Goal: Communication & Community: Share content

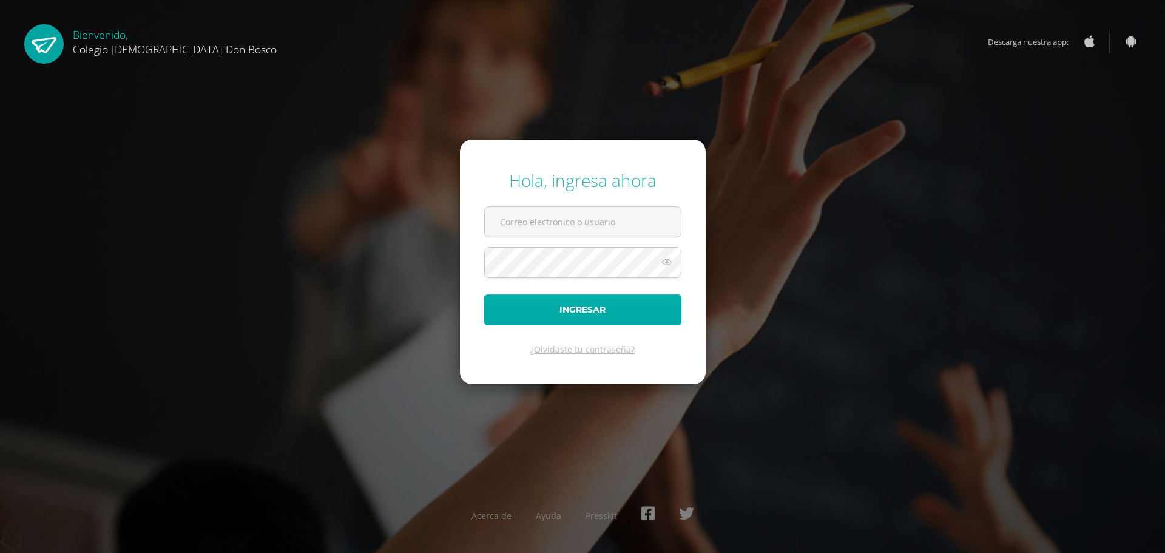
type input "[EMAIL_ADDRESS][DOMAIN_NAME]"
click at [570, 316] on button "Ingresar" at bounding box center [582, 309] width 197 height 31
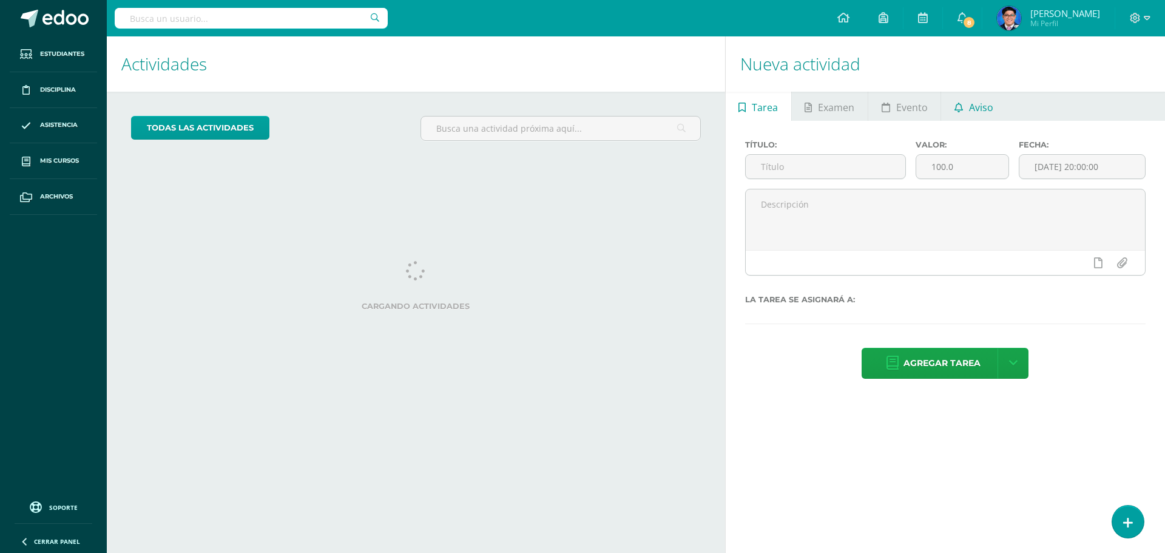
click at [968, 106] on link "Aviso" at bounding box center [973, 106] width 65 height 29
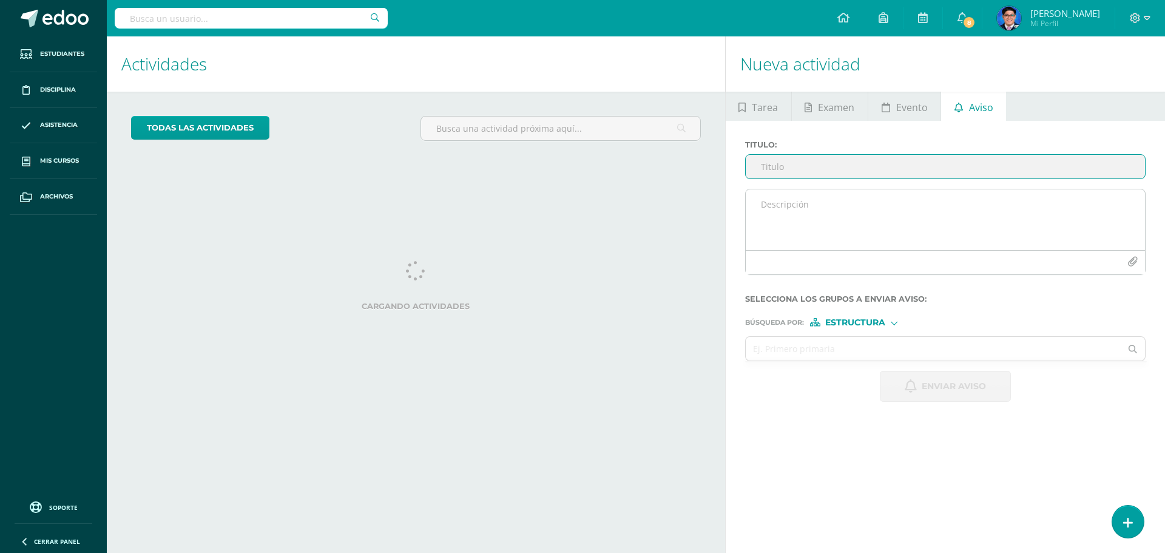
click at [923, 197] on textarea at bounding box center [945, 219] width 399 height 61
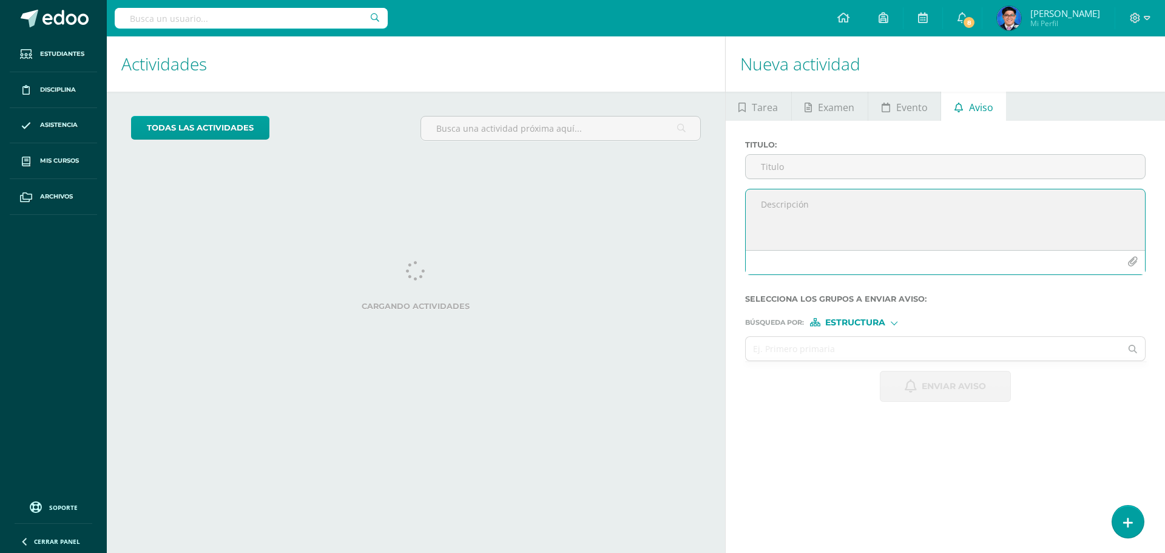
paste textarea "stimados padres, madres o encargados: Les recordamos que durante este mes de se…"
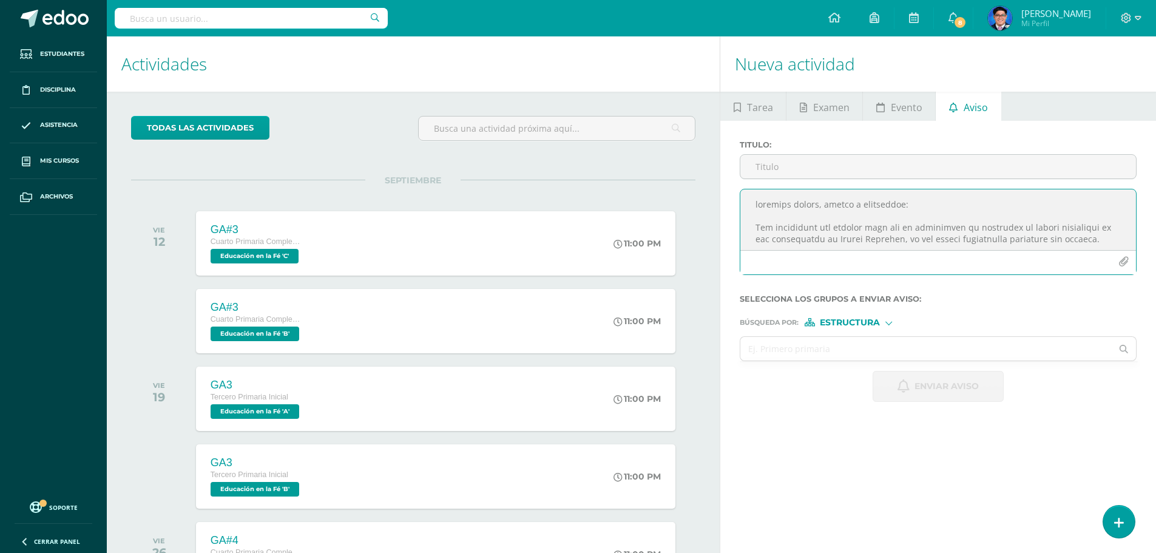
click at [756, 206] on textarea at bounding box center [938, 219] width 396 height 61
click at [770, 224] on textarea at bounding box center [938, 219] width 396 height 61
click at [779, 224] on textarea at bounding box center [938, 219] width 396 height 61
click at [832, 230] on textarea at bounding box center [938, 219] width 396 height 61
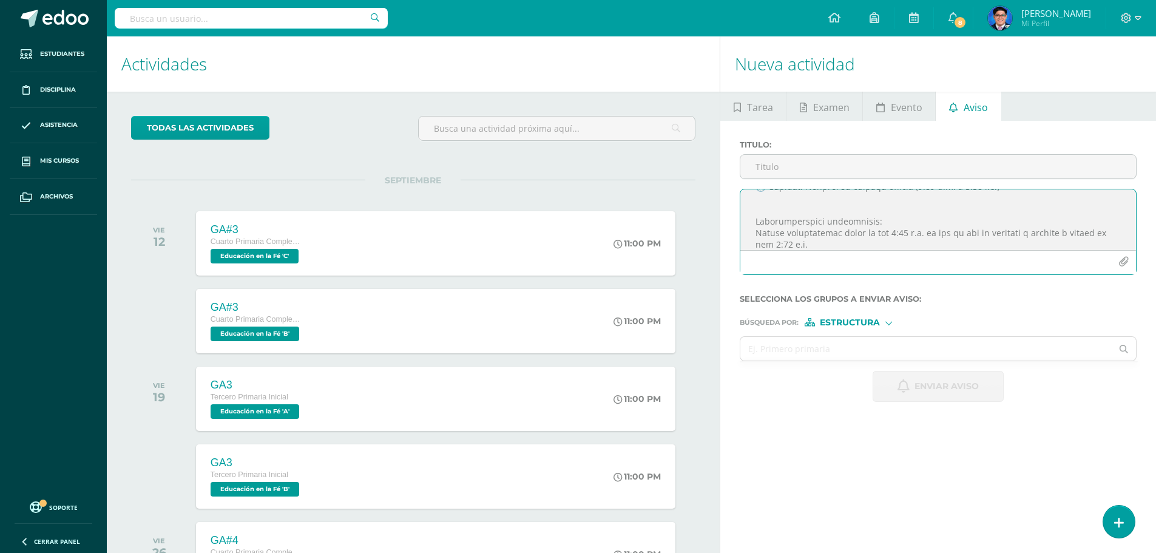
click at [866, 229] on textarea at bounding box center [938, 219] width 396 height 61
click at [855, 231] on textarea at bounding box center [938, 219] width 396 height 61
click at [757, 208] on textarea at bounding box center [938, 219] width 396 height 61
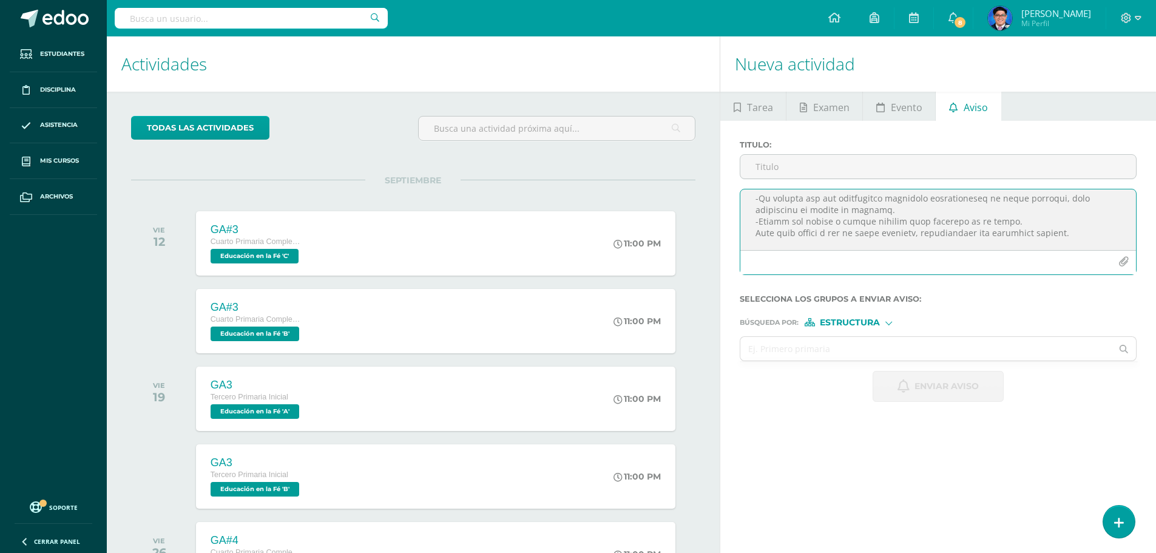
click at [765, 238] on textarea at bounding box center [938, 219] width 396 height 61
click at [756, 232] on textarea at bounding box center [938, 219] width 396 height 61
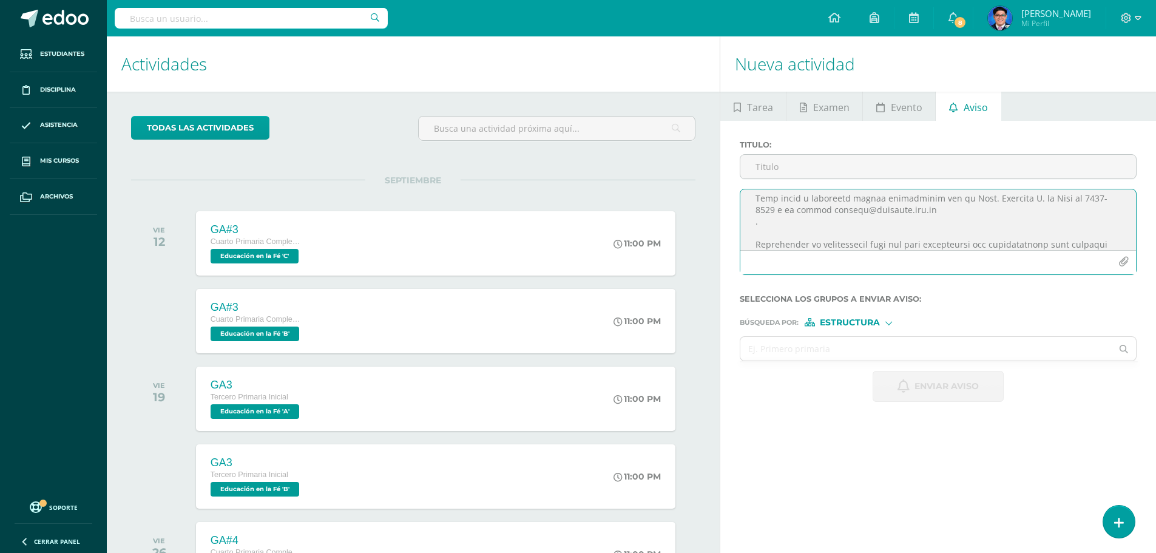
scroll to position [294, 0]
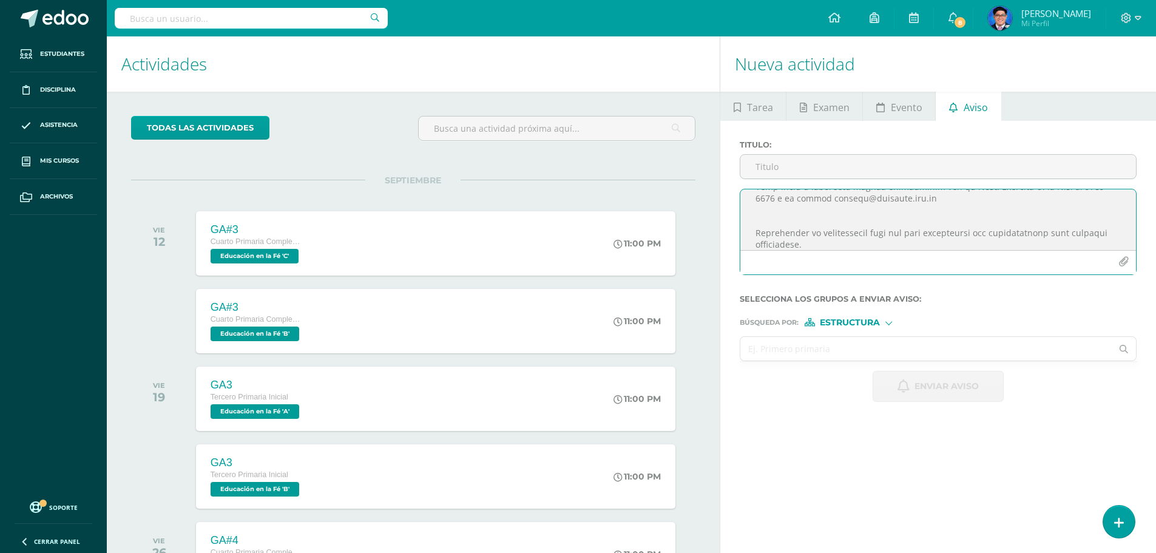
type textarea "Estimados padres, madres o encargados: Les recordamos que el día de mañana tend…"
click at [812, 354] on input "text" at bounding box center [925, 349] width 371 height 24
type input "v"
type input "cuarto a"
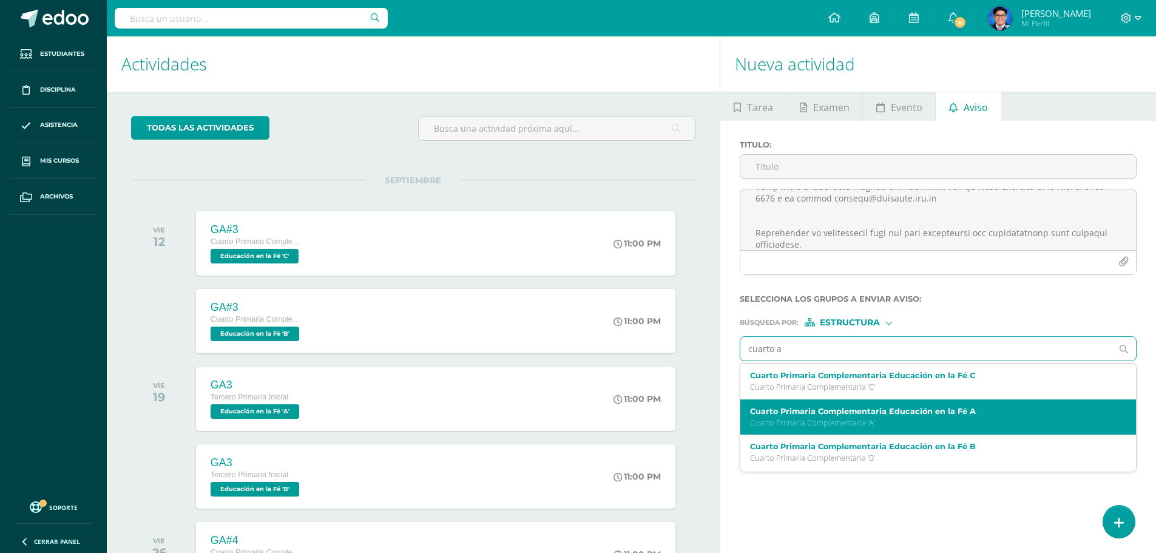
click at [851, 424] on p "Cuarto Primaria Complementaria 'A'" at bounding box center [930, 423] width 360 height 10
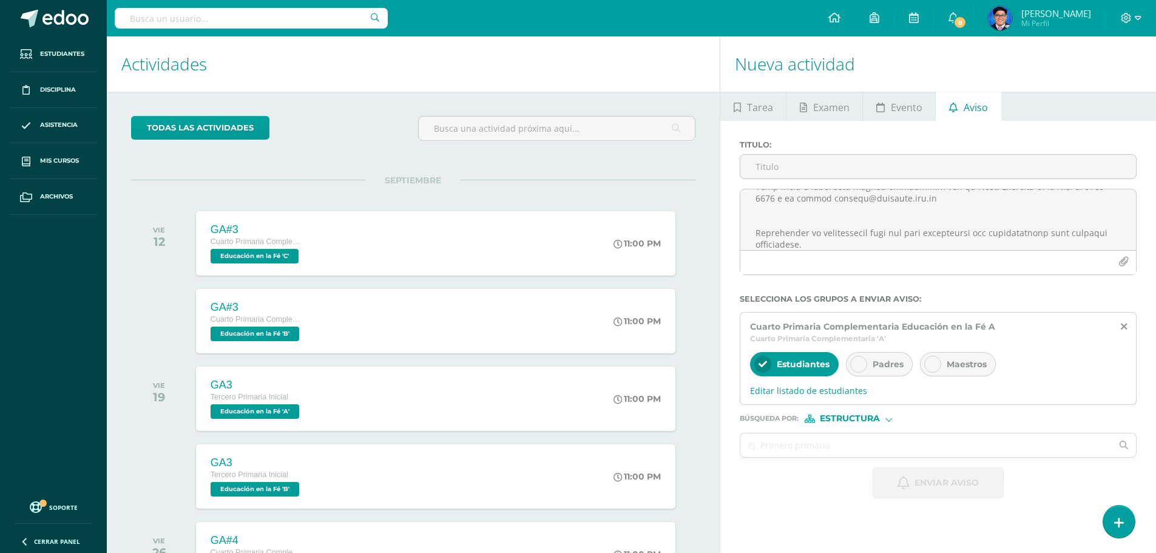
click at [905, 364] on div "Padres" at bounding box center [879, 364] width 67 height 24
click at [859, 416] on span "Estructura" at bounding box center [850, 418] width 60 height 7
click at [864, 451] on span "Persona" at bounding box center [855, 450] width 44 height 7
click at [863, 449] on input "text" at bounding box center [925, 445] width 371 height 24
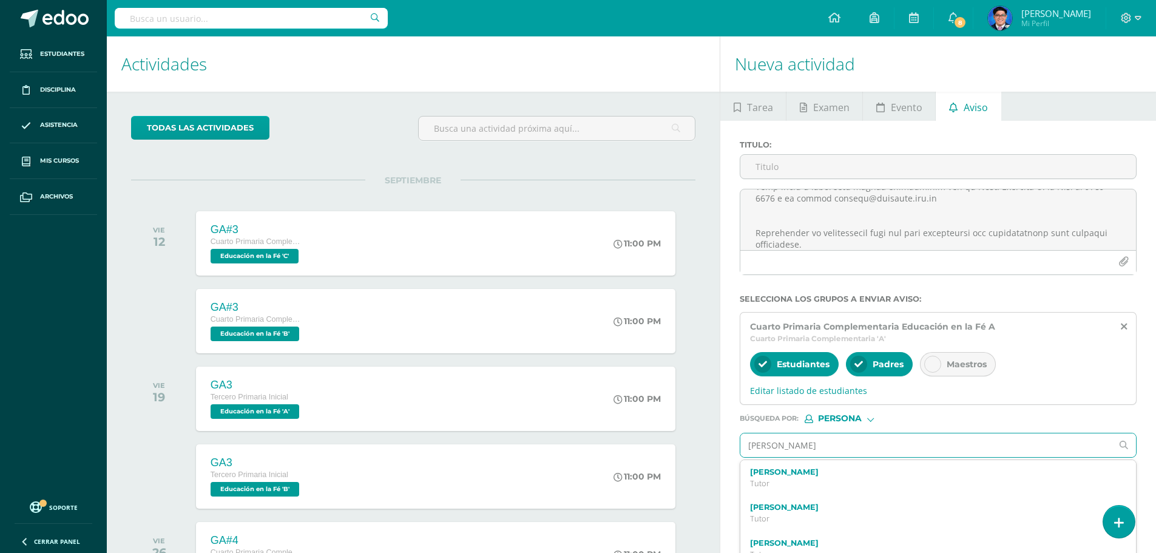
type input "gaby pacheco"
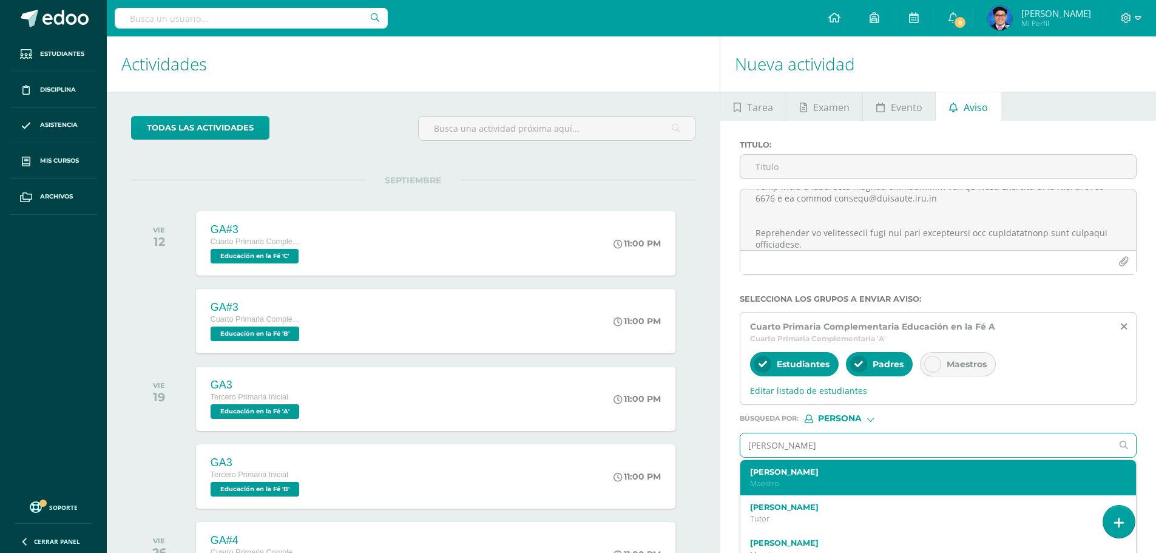
click at [831, 473] on label "Miriam Gabriela Pacheco Veliz" at bounding box center [930, 471] width 360 height 9
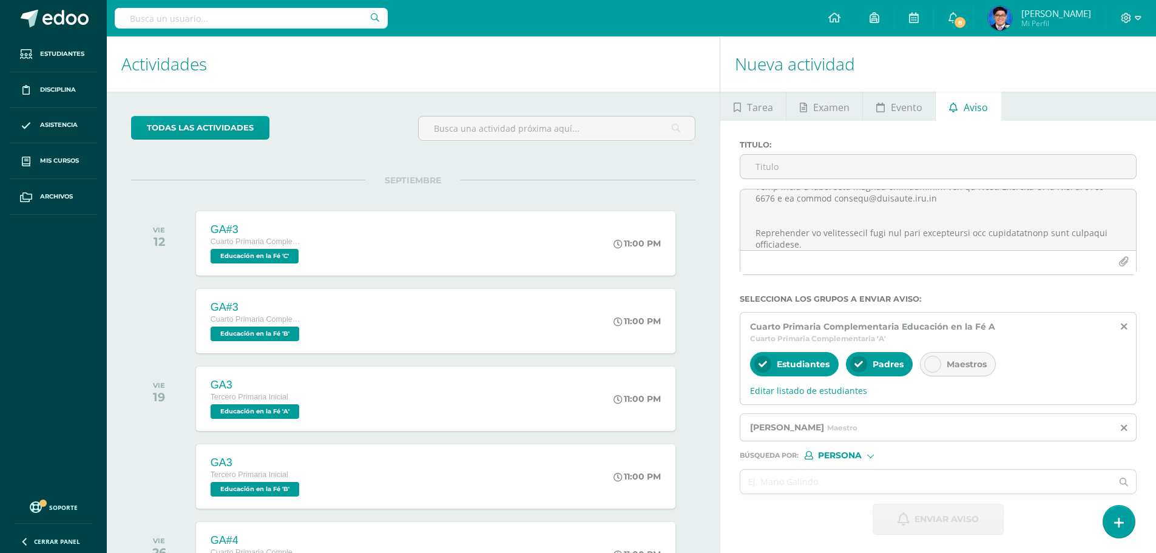
scroll to position [121, 0]
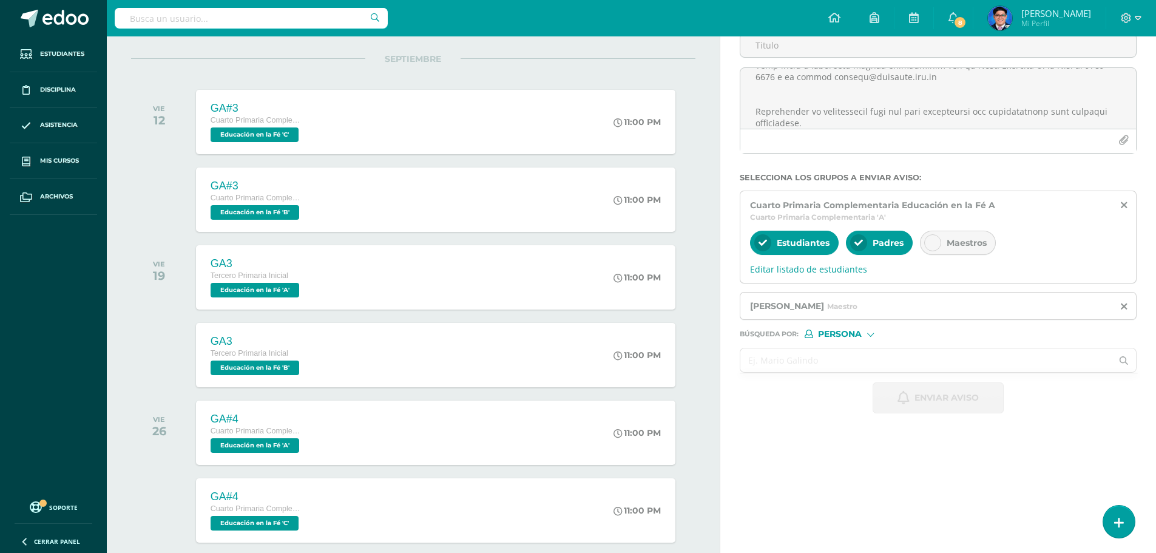
click at [813, 360] on input "text" at bounding box center [925, 360] width 371 height 24
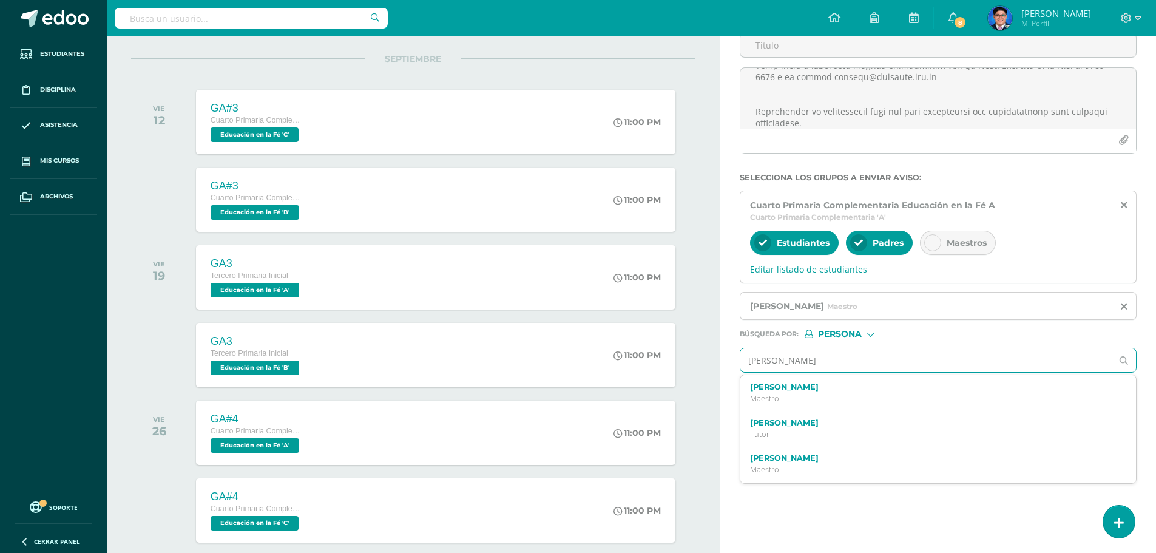
type input "cristian r de leon"
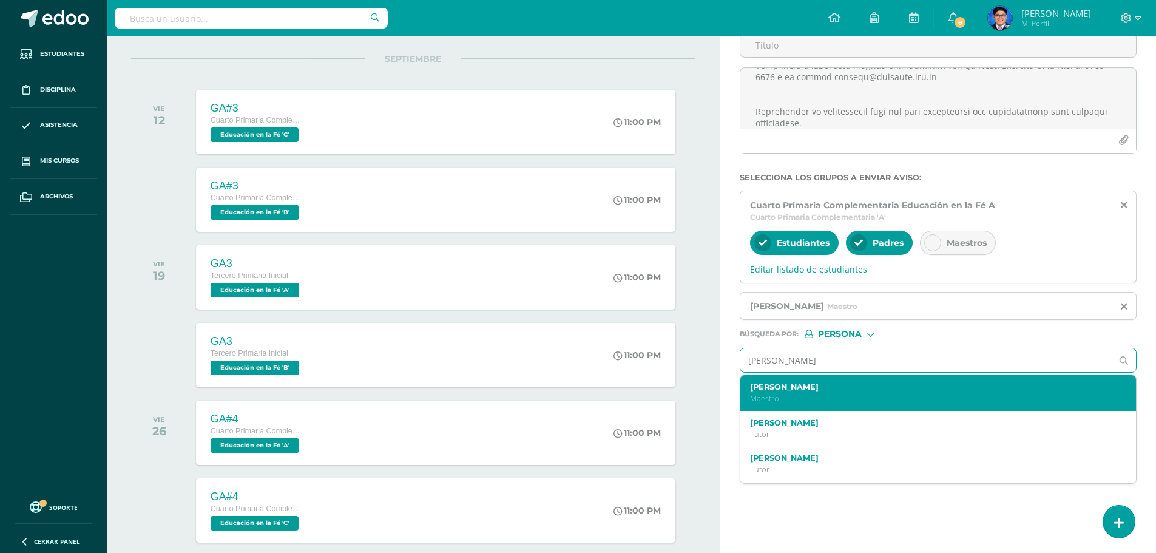
click at [810, 384] on label "Cristian R. de León" at bounding box center [930, 386] width 360 height 9
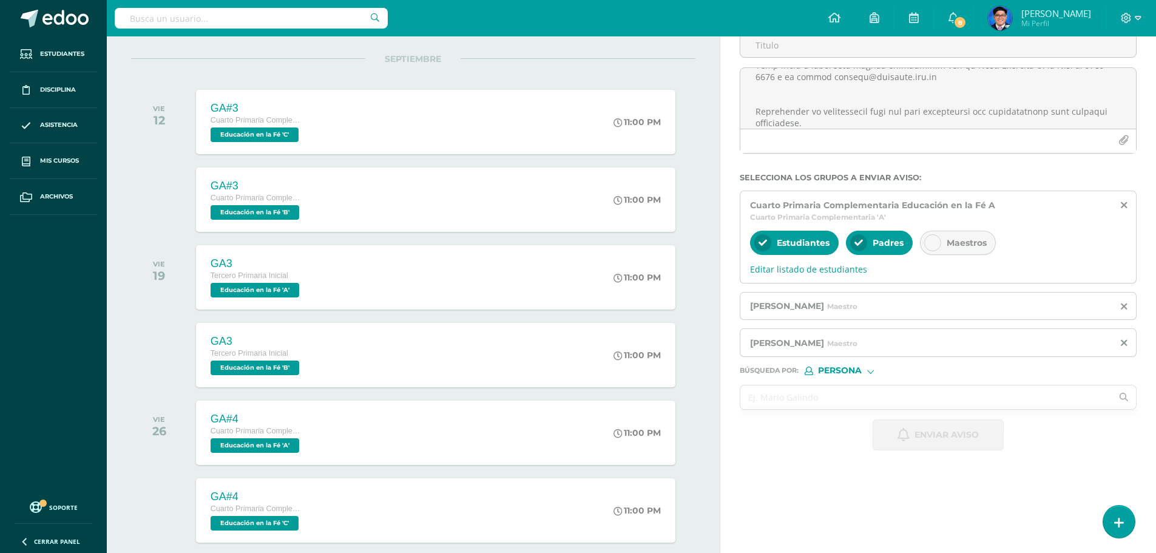
click at [821, 399] on input "text" at bounding box center [925, 397] width 371 height 24
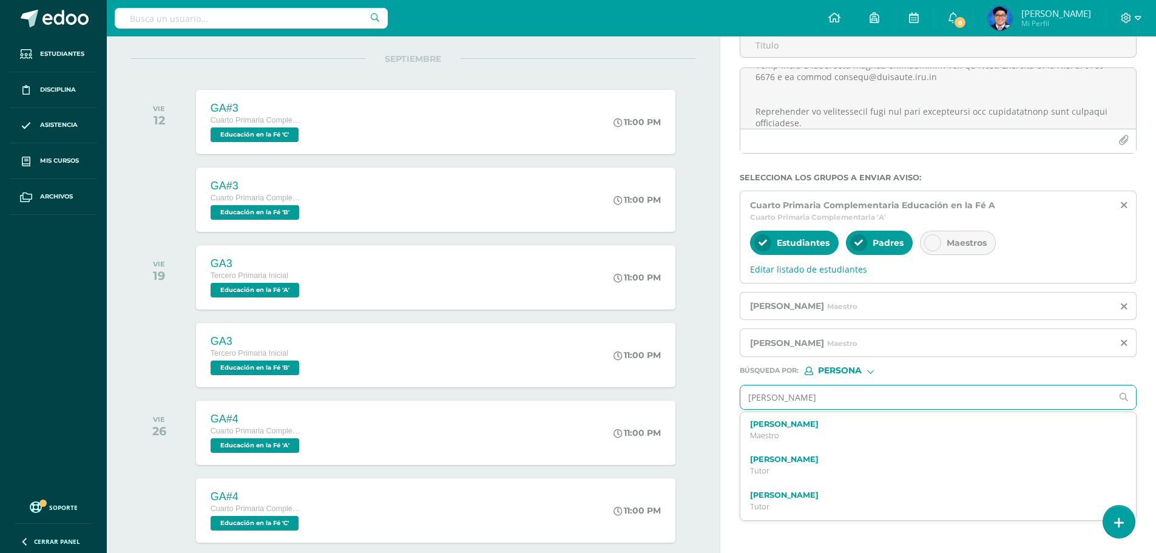
type input "carlos figueroa"
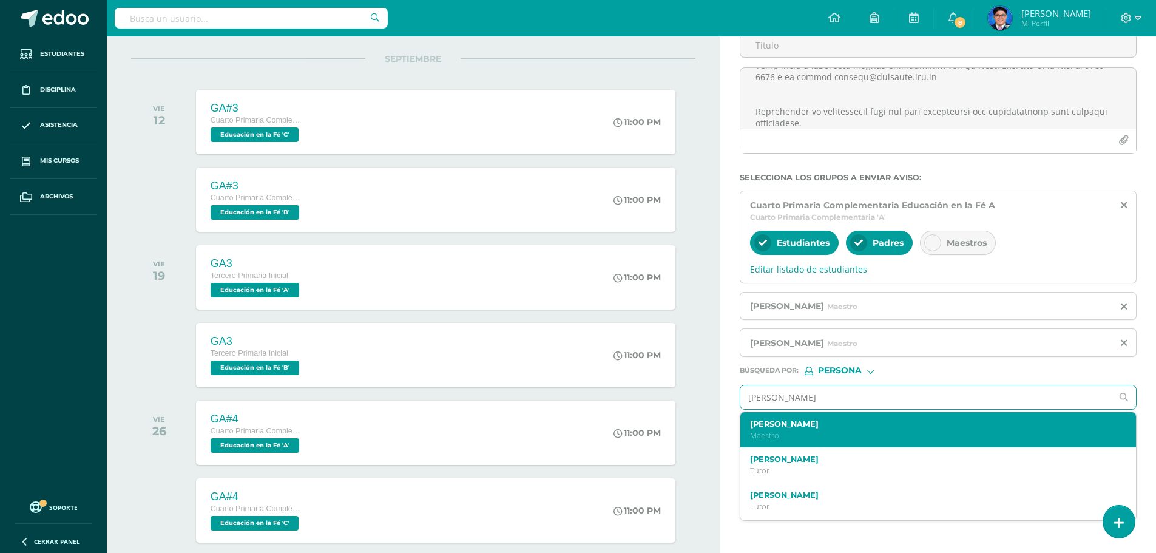
click at [812, 439] on p "Maestro" at bounding box center [930, 435] width 360 height 10
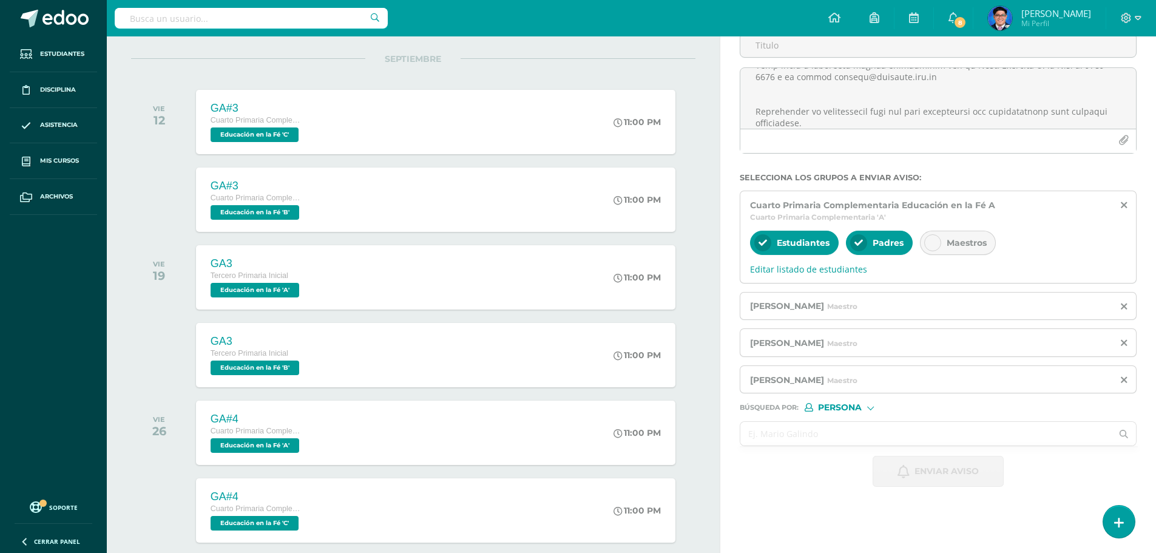
scroll to position [0, 0]
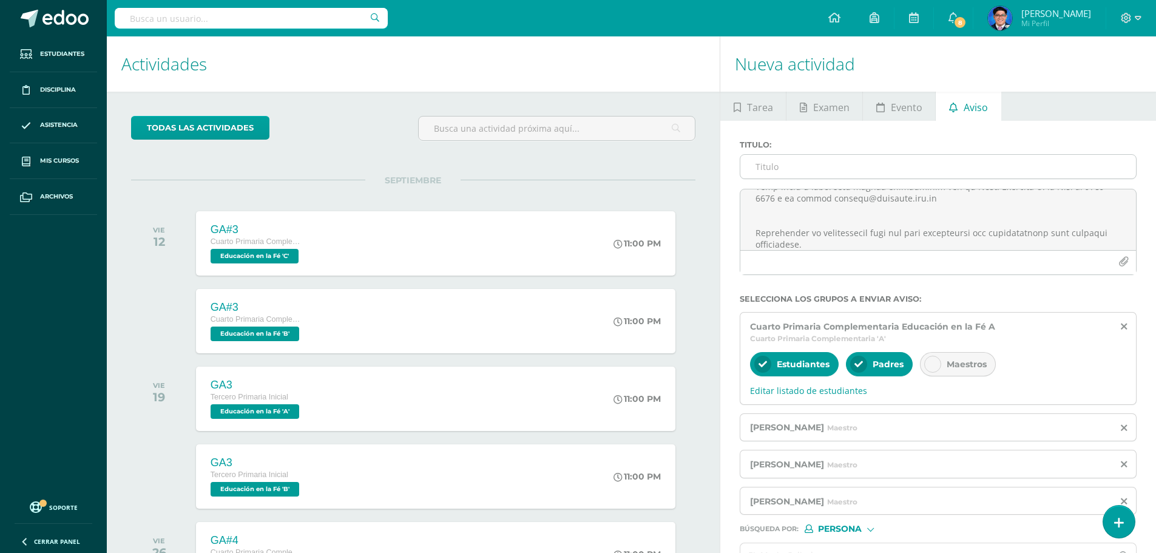
click at [853, 166] on input "Titulo :" at bounding box center [938, 167] width 396 height 24
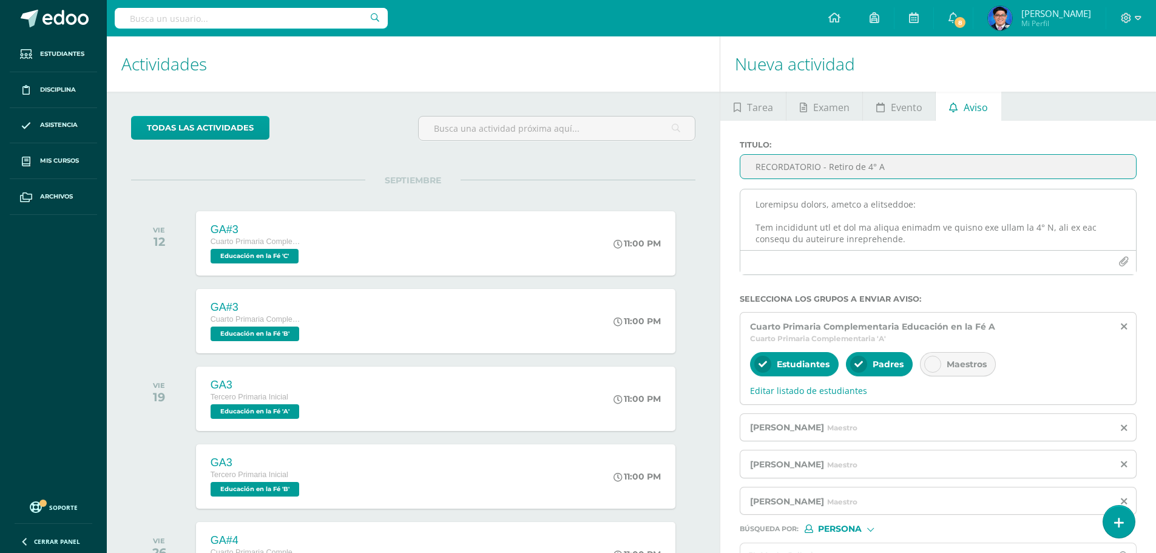
type input "RECORDATORIO - Retiro de 4° A"
click at [959, 248] on textarea at bounding box center [938, 219] width 396 height 61
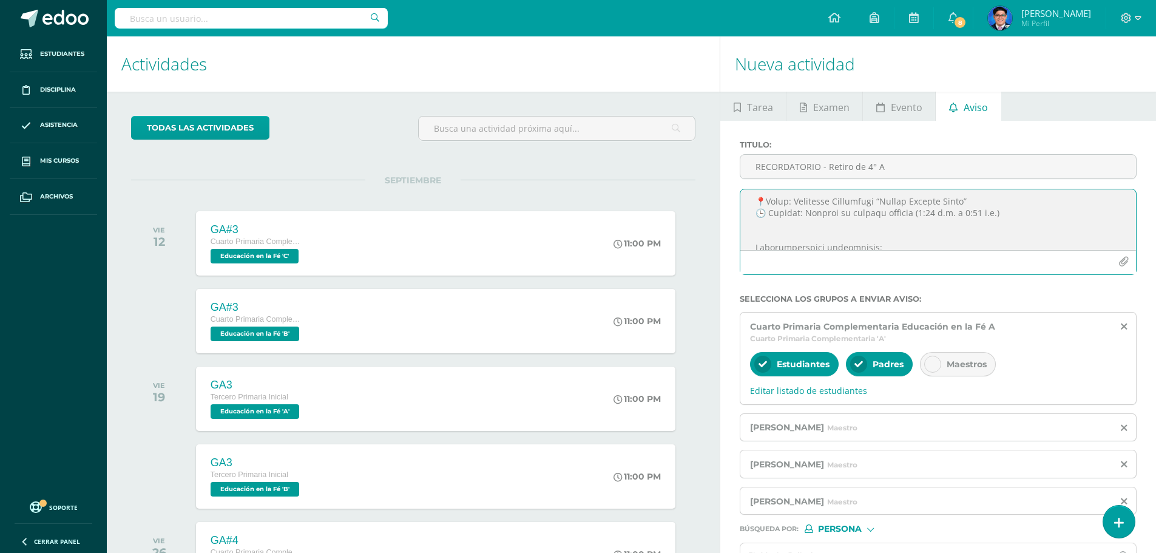
scroll to position [121, 0]
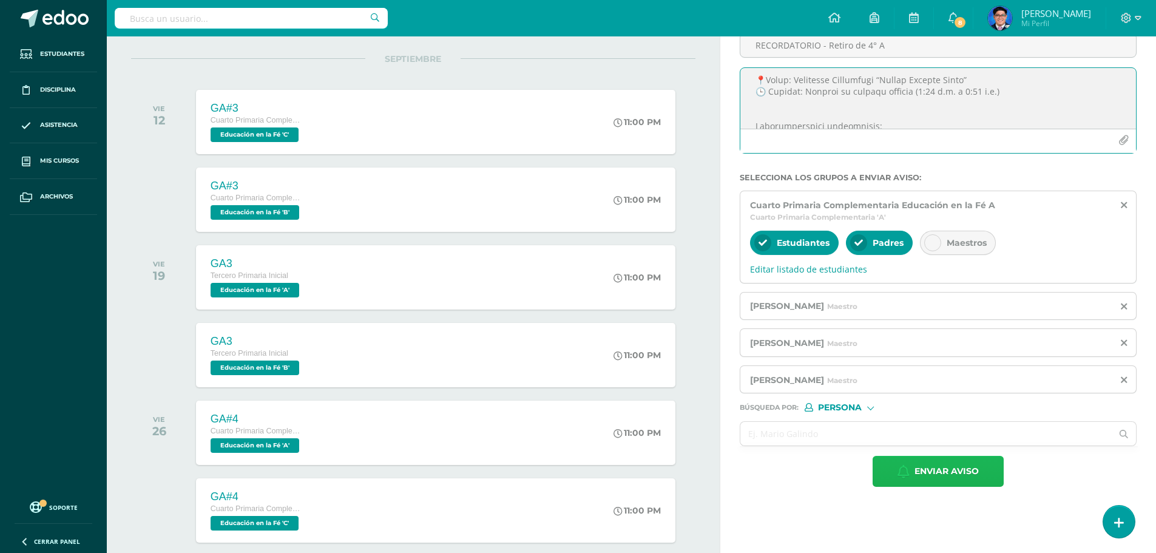
click at [936, 473] on span "Enviar aviso" at bounding box center [947, 471] width 64 height 30
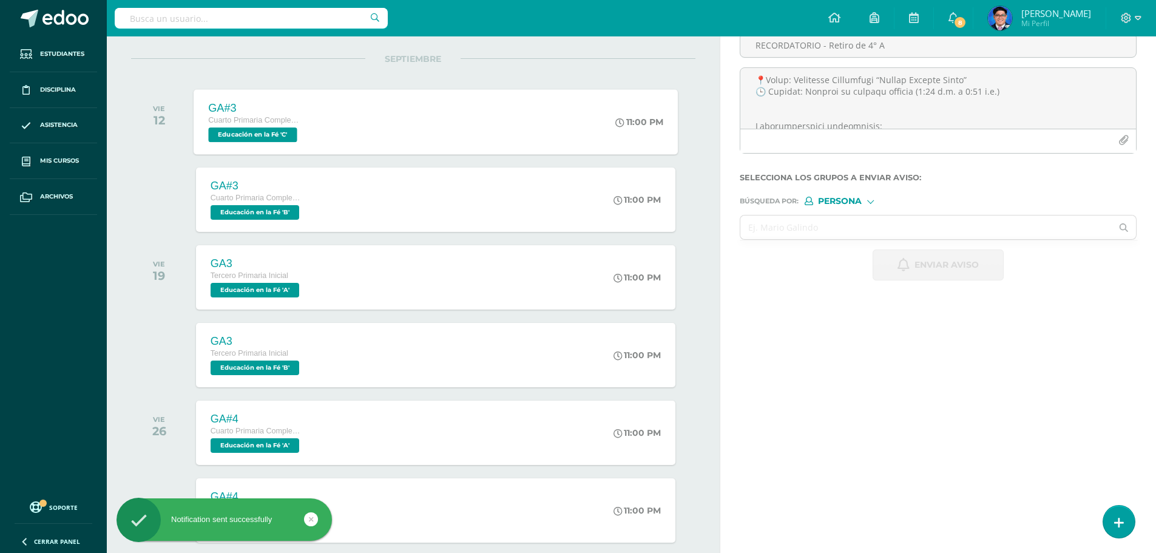
scroll to position [0, 0]
